Goal: Task Accomplishment & Management: Manage account settings

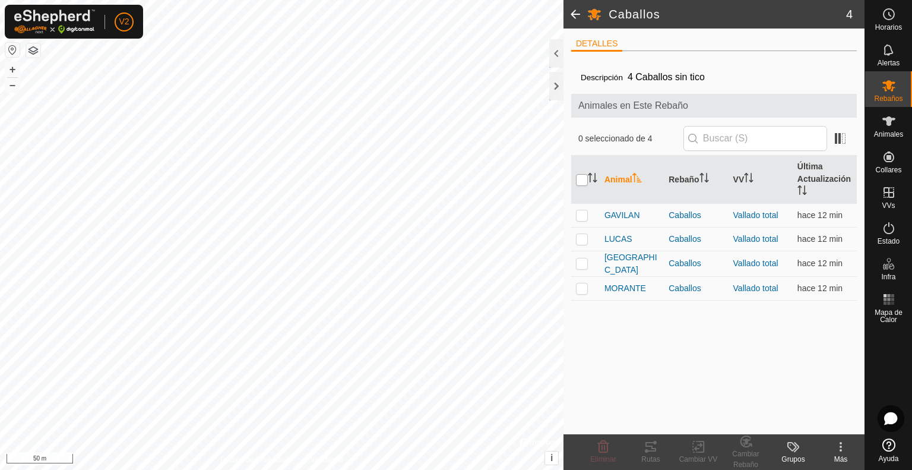
click at [582, 178] on input "checkbox" at bounding box center [582, 180] width 12 height 12
checkbox input "true"
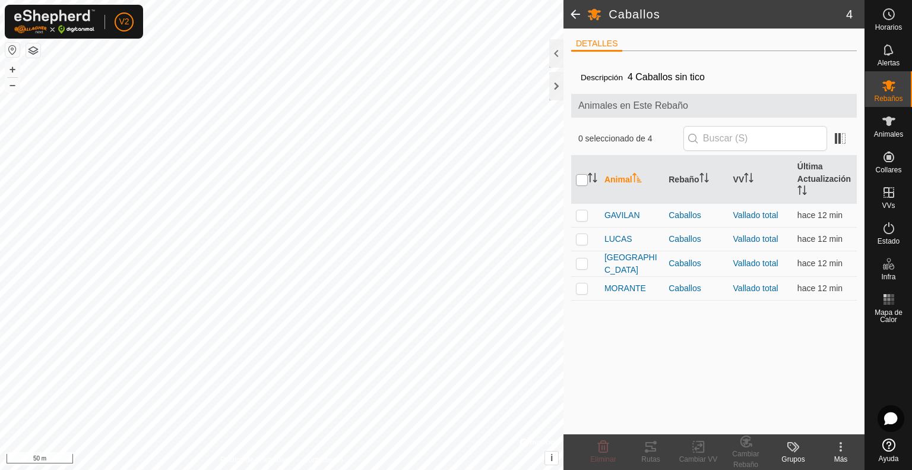
checkbox input "true"
click at [653, 447] on icon at bounding box center [651, 447] width 14 height 14
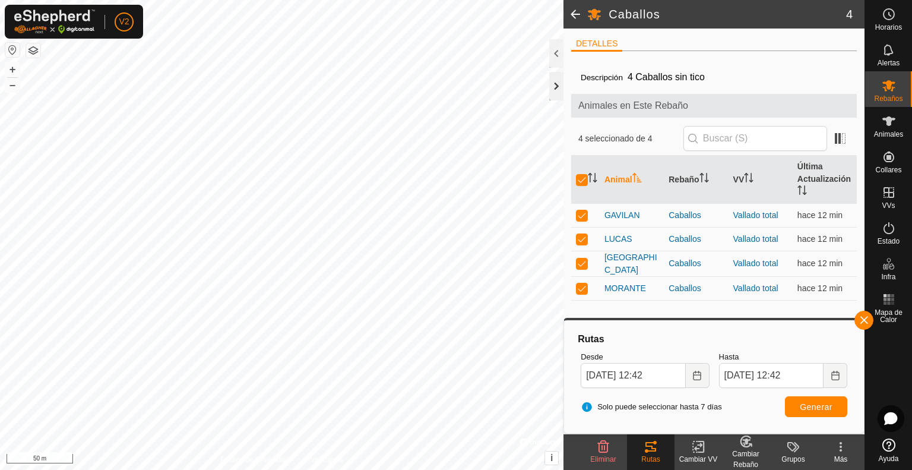
click at [558, 84] on div at bounding box center [556, 86] width 14 height 29
